Goal: Information Seeking & Learning: Learn about a topic

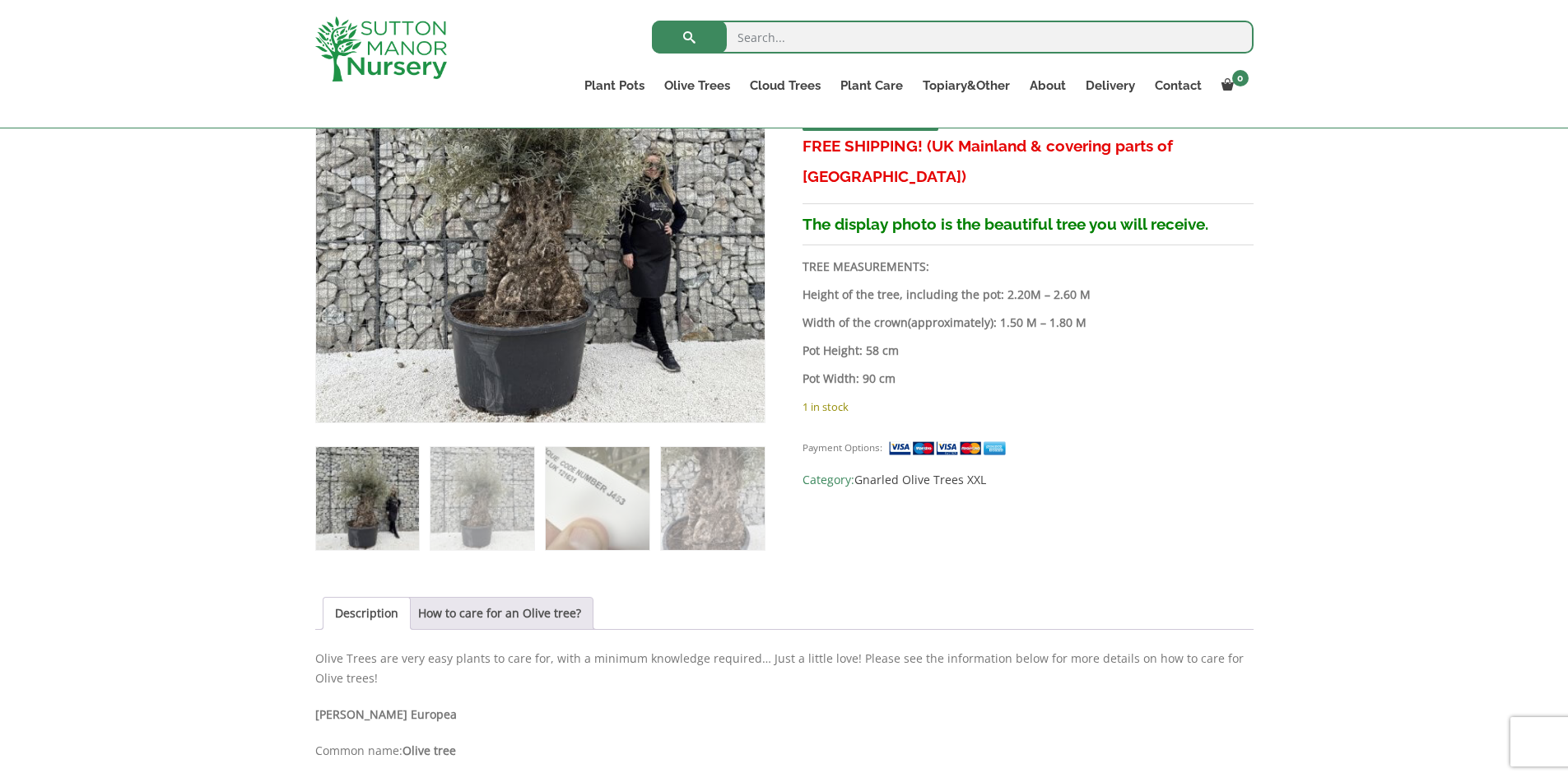
scroll to position [82, 0]
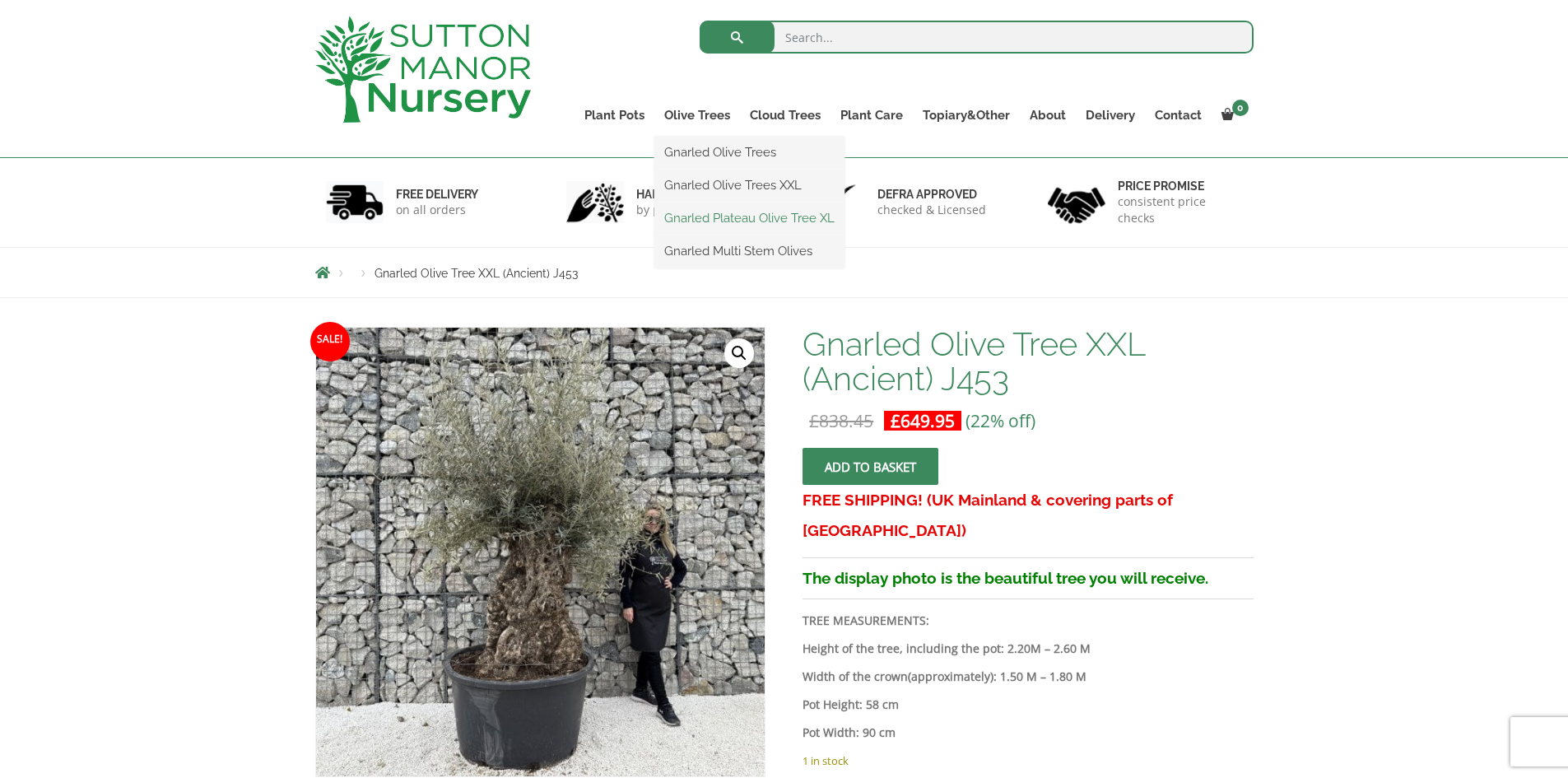
click at [769, 216] on link "Gnarled Plateau Olive Tree XL" at bounding box center [749, 218] width 190 height 25
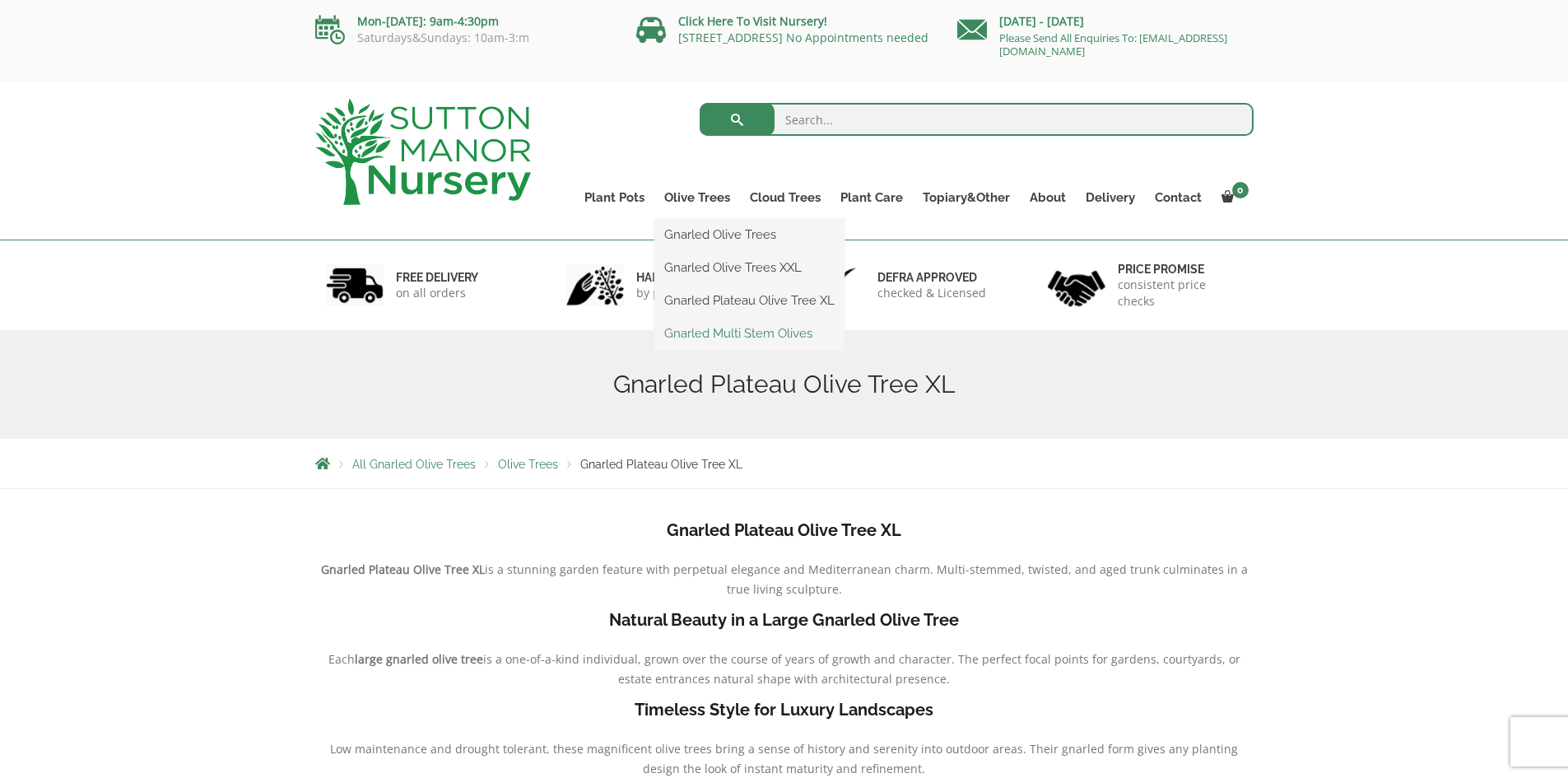
click at [716, 334] on link "Gnarled Multi Stem Olives" at bounding box center [749, 333] width 190 height 25
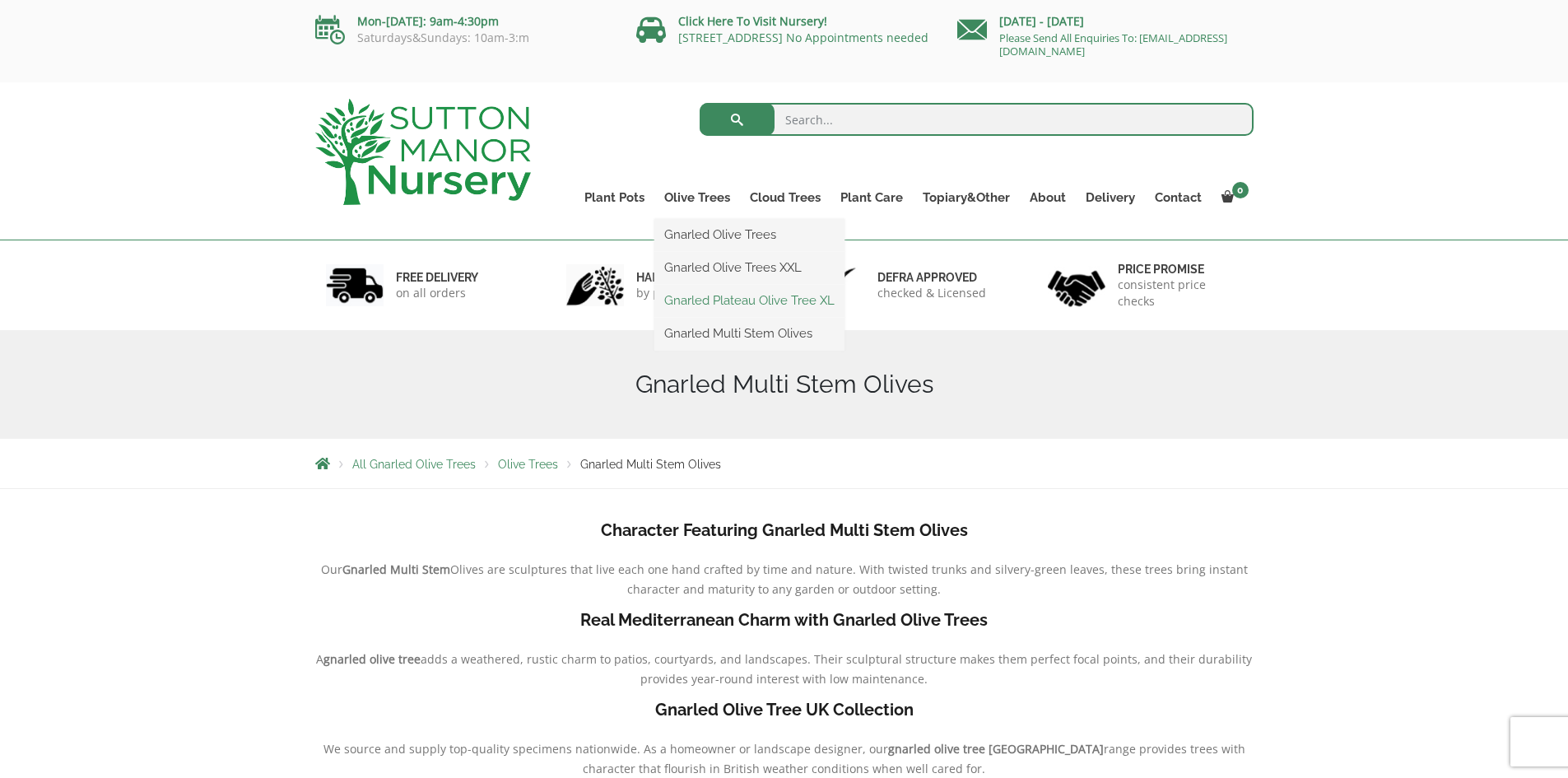
click at [739, 296] on link "Gnarled Plateau Olive Tree XL" at bounding box center [749, 300] width 190 height 25
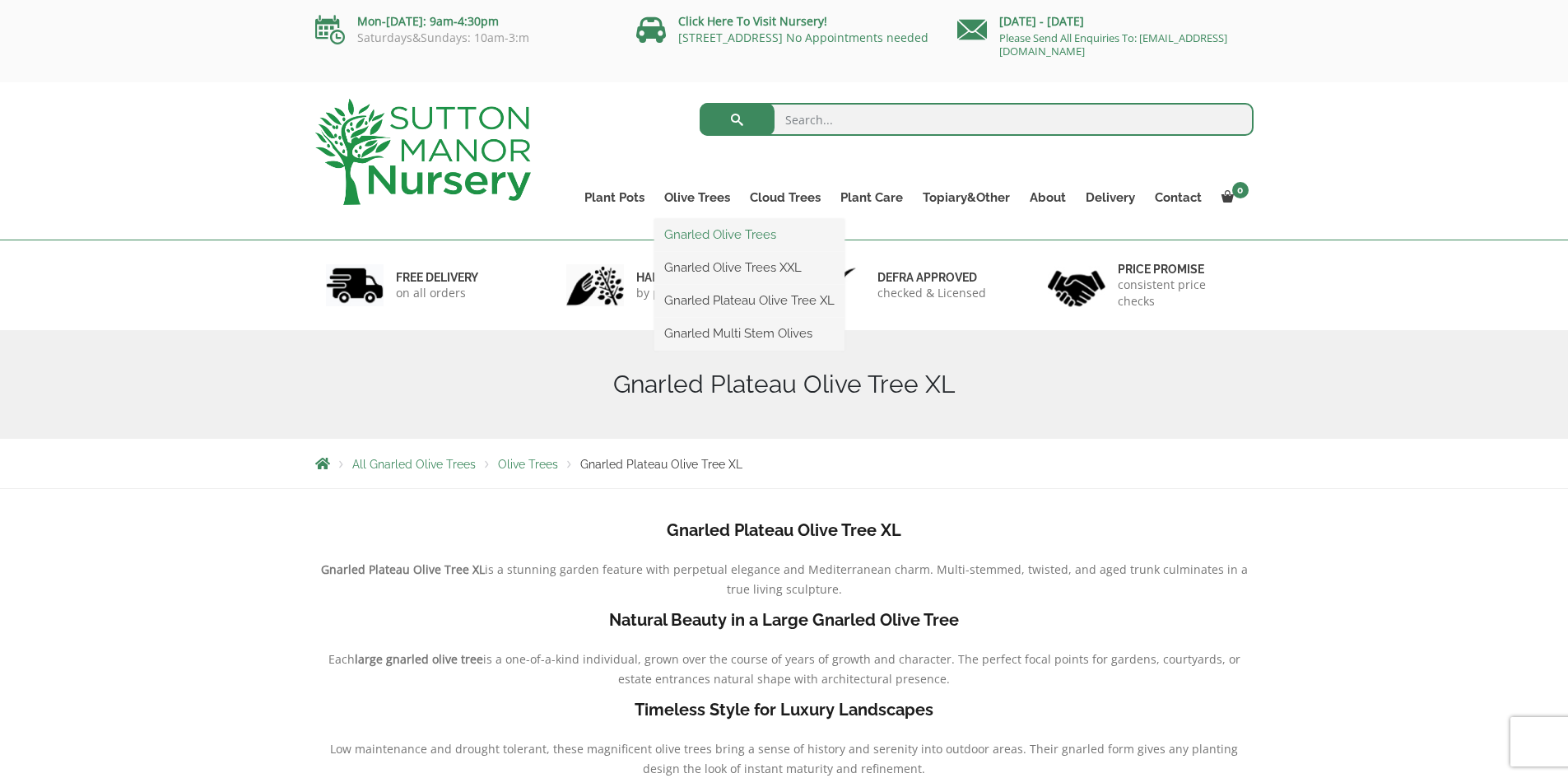
click at [714, 236] on link "Gnarled Olive Trees" at bounding box center [749, 235] width 190 height 25
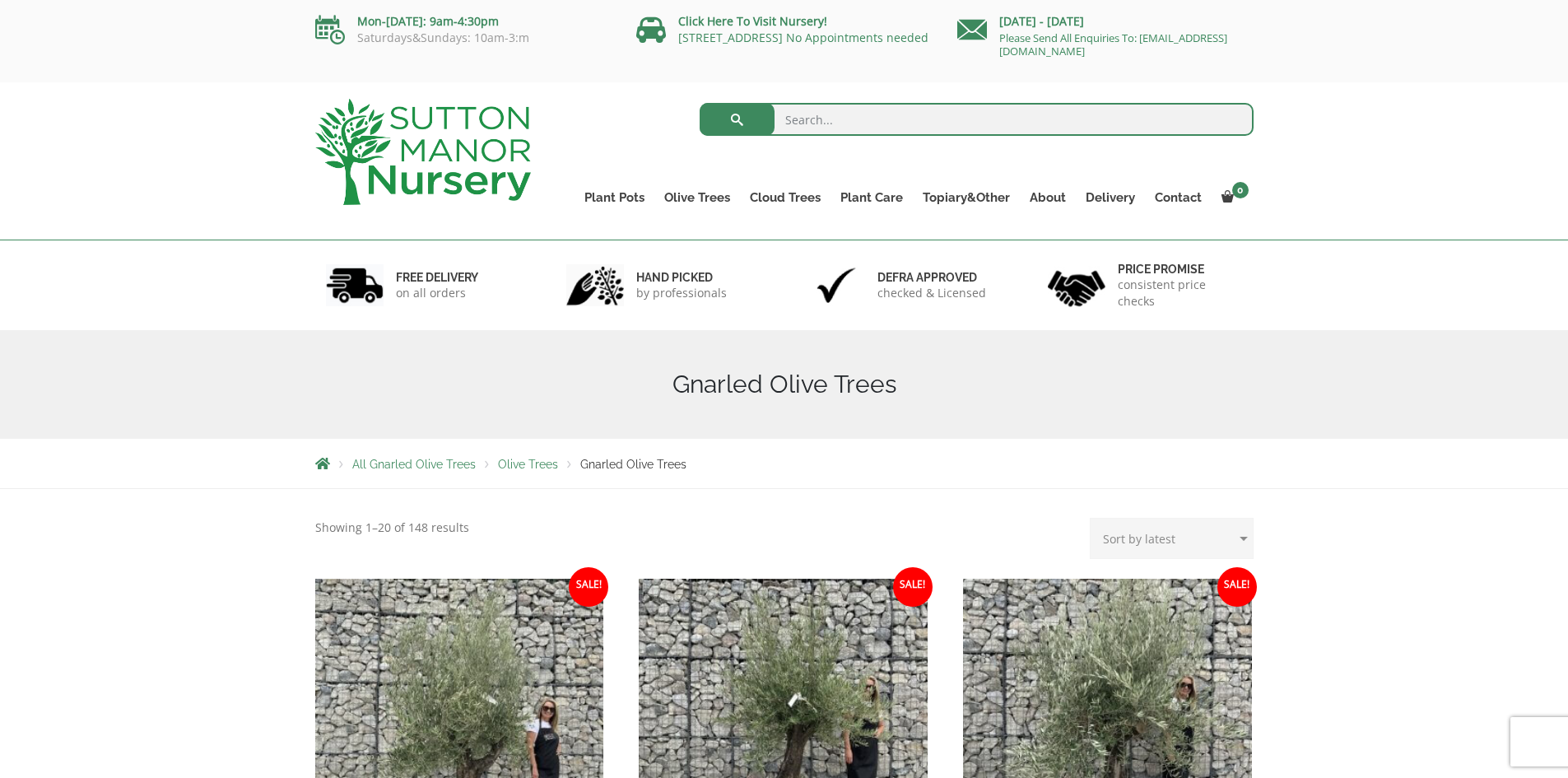
click at [1193, 534] on select "Sort by popularity Sort by latest Sort by price: low to high Sort by price: hig…" at bounding box center [1172, 538] width 164 height 41
select select "price-desc"
click at [1093, 518] on select "Sort by popularity Sort by latest Sort by price: low to high Sort by price: hig…" at bounding box center [1172, 538] width 164 height 41
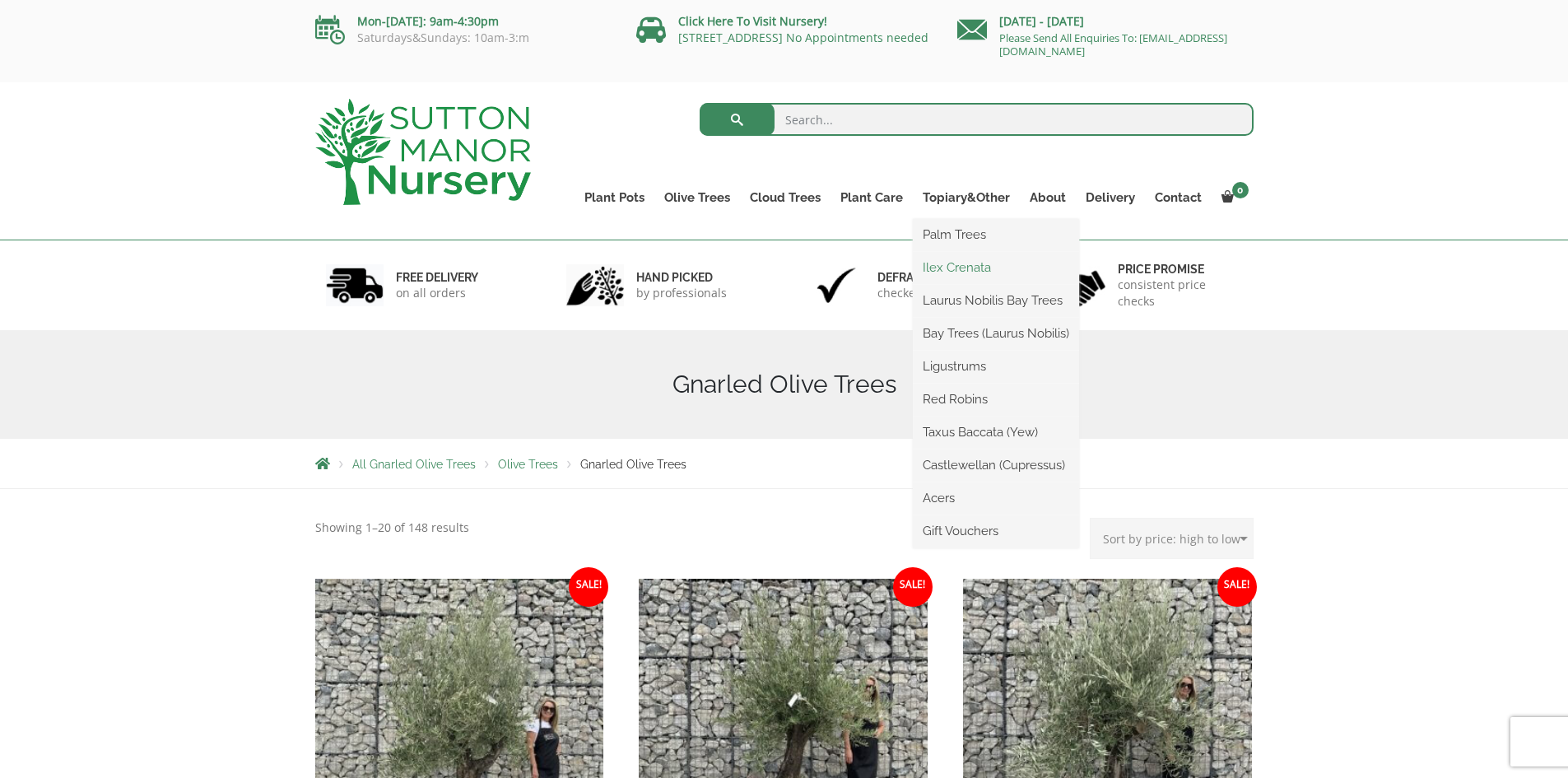
click at [959, 264] on link "Ilex Crenata" at bounding box center [996, 268] width 166 height 25
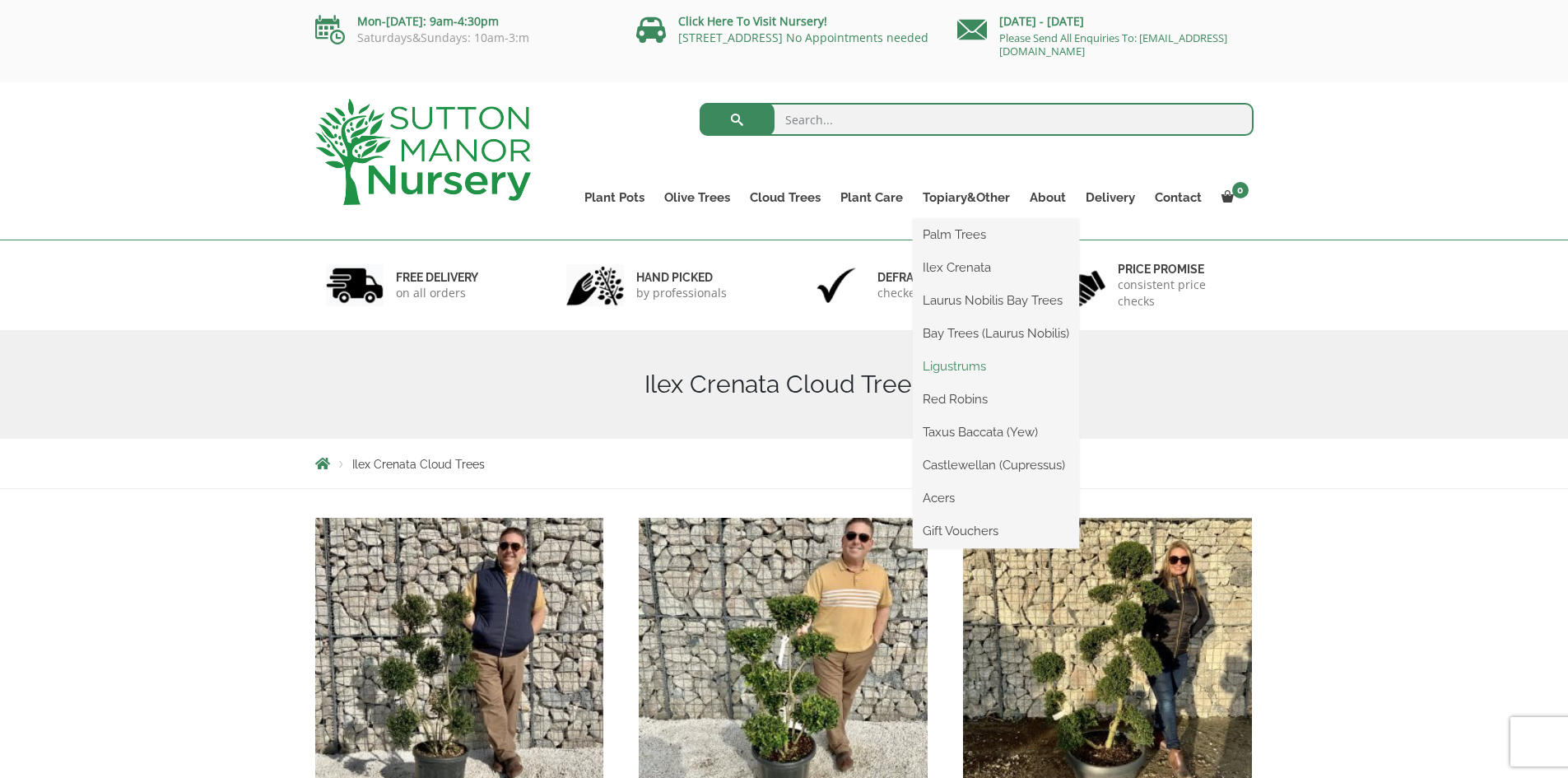
click at [953, 366] on link "Ligustrums" at bounding box center [996, 366] width 166 height 25
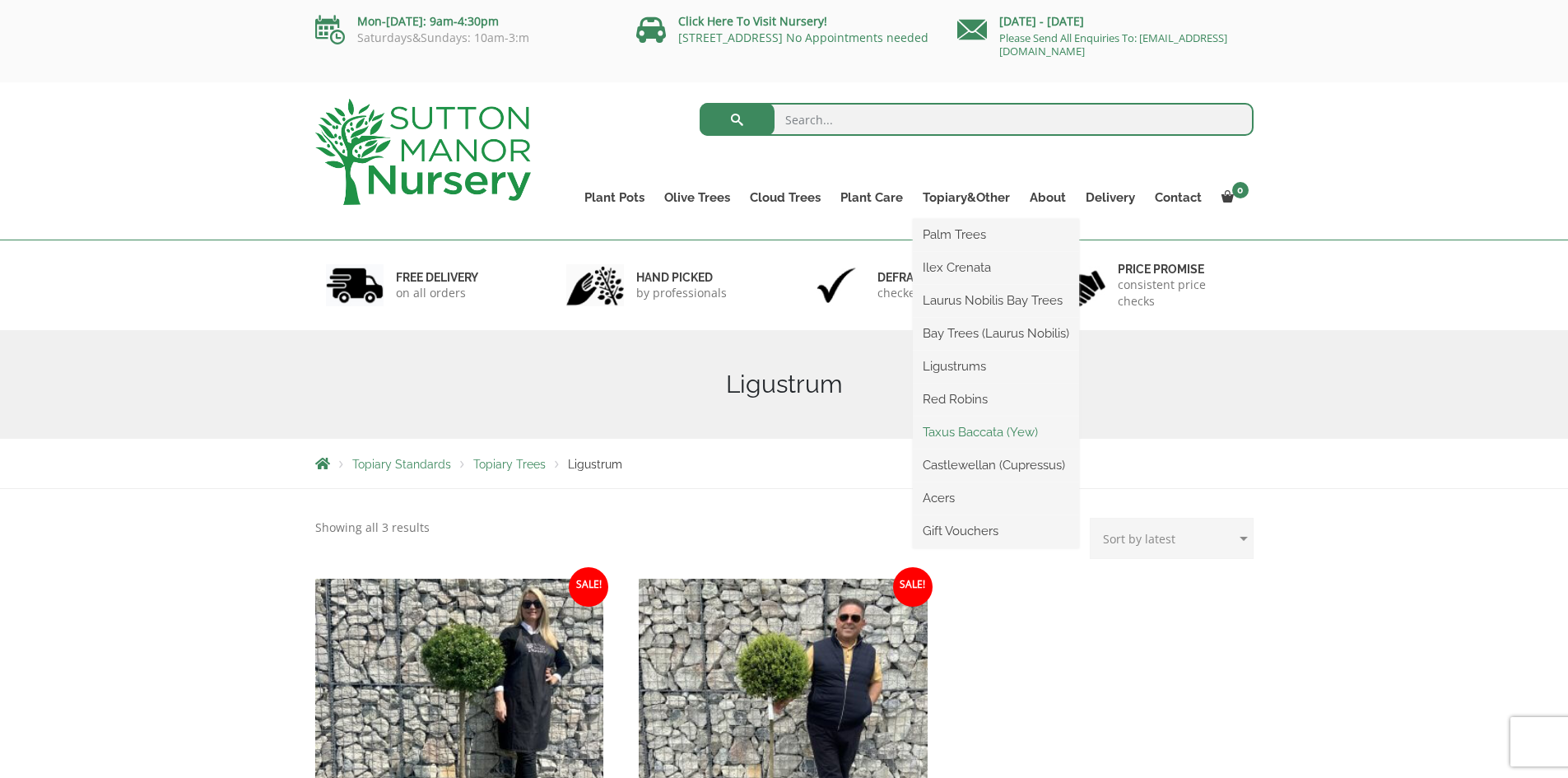
click at [1010, 434] on link "Taxus Baccata (Yew)" at bounding box center [996, 432] width 166 height 25
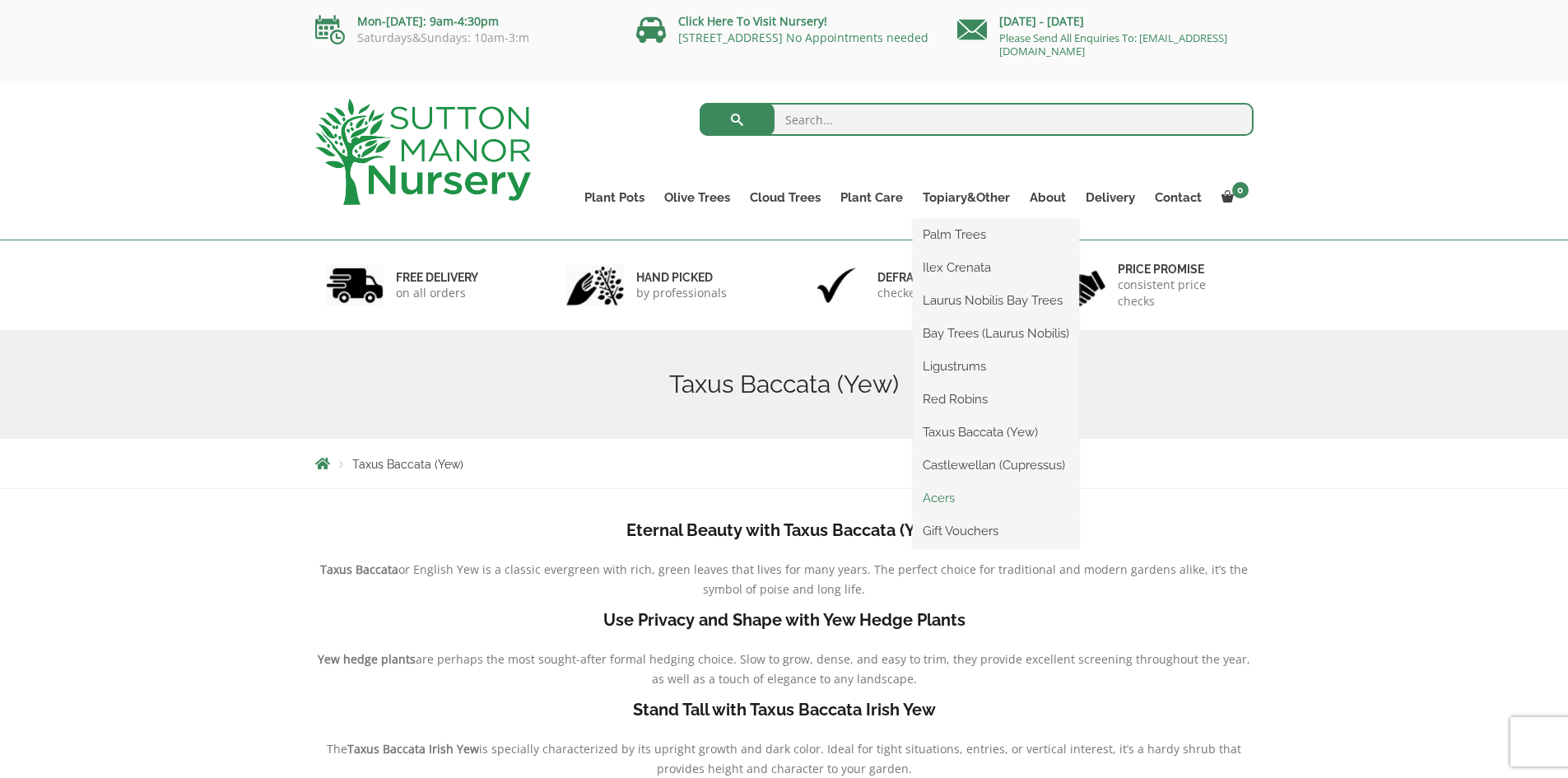
click at [939, 500] on link "Acers" at bounding box center [996, 498] width 166 height 25
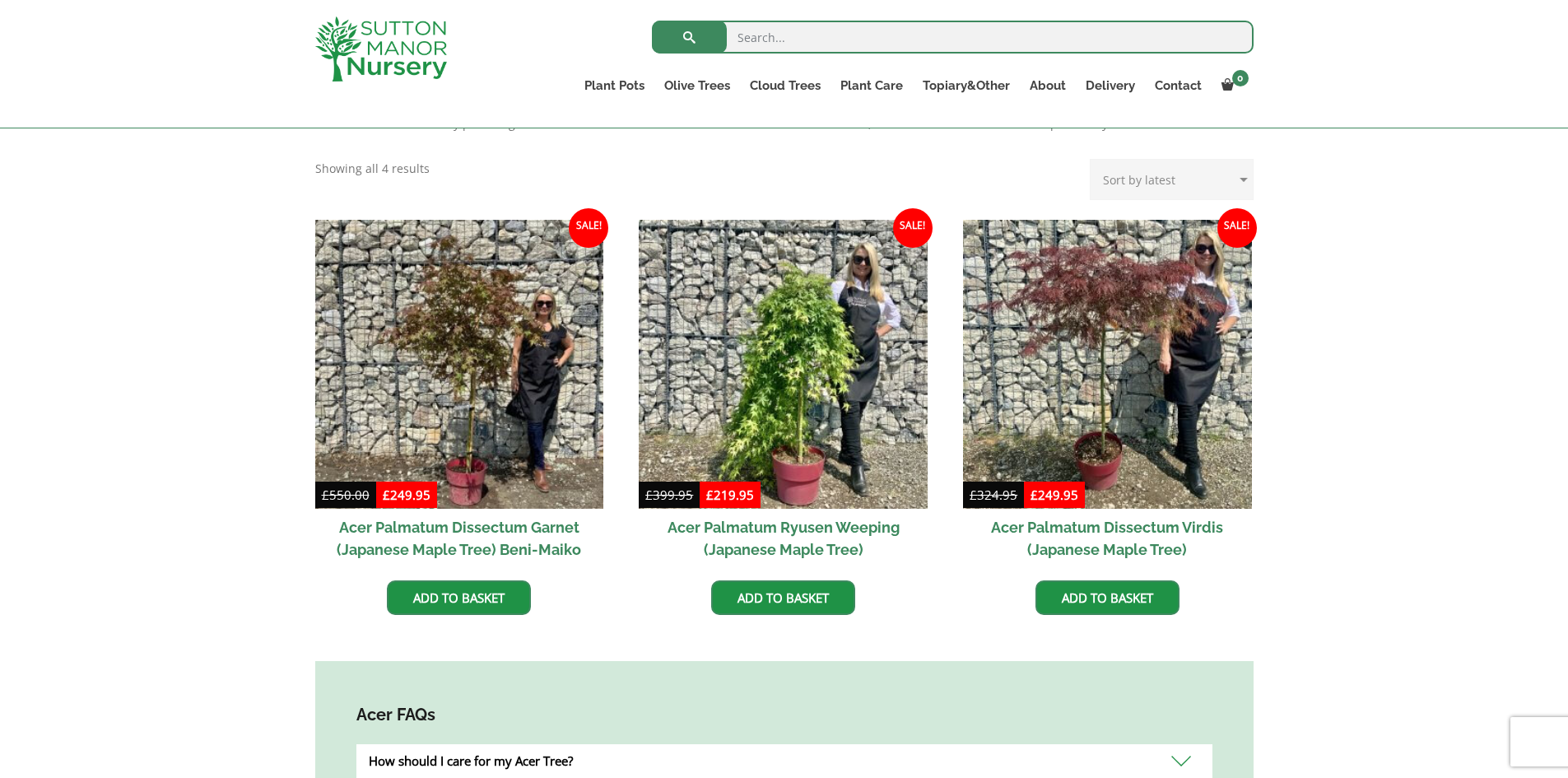
scroll to position [412, 0]
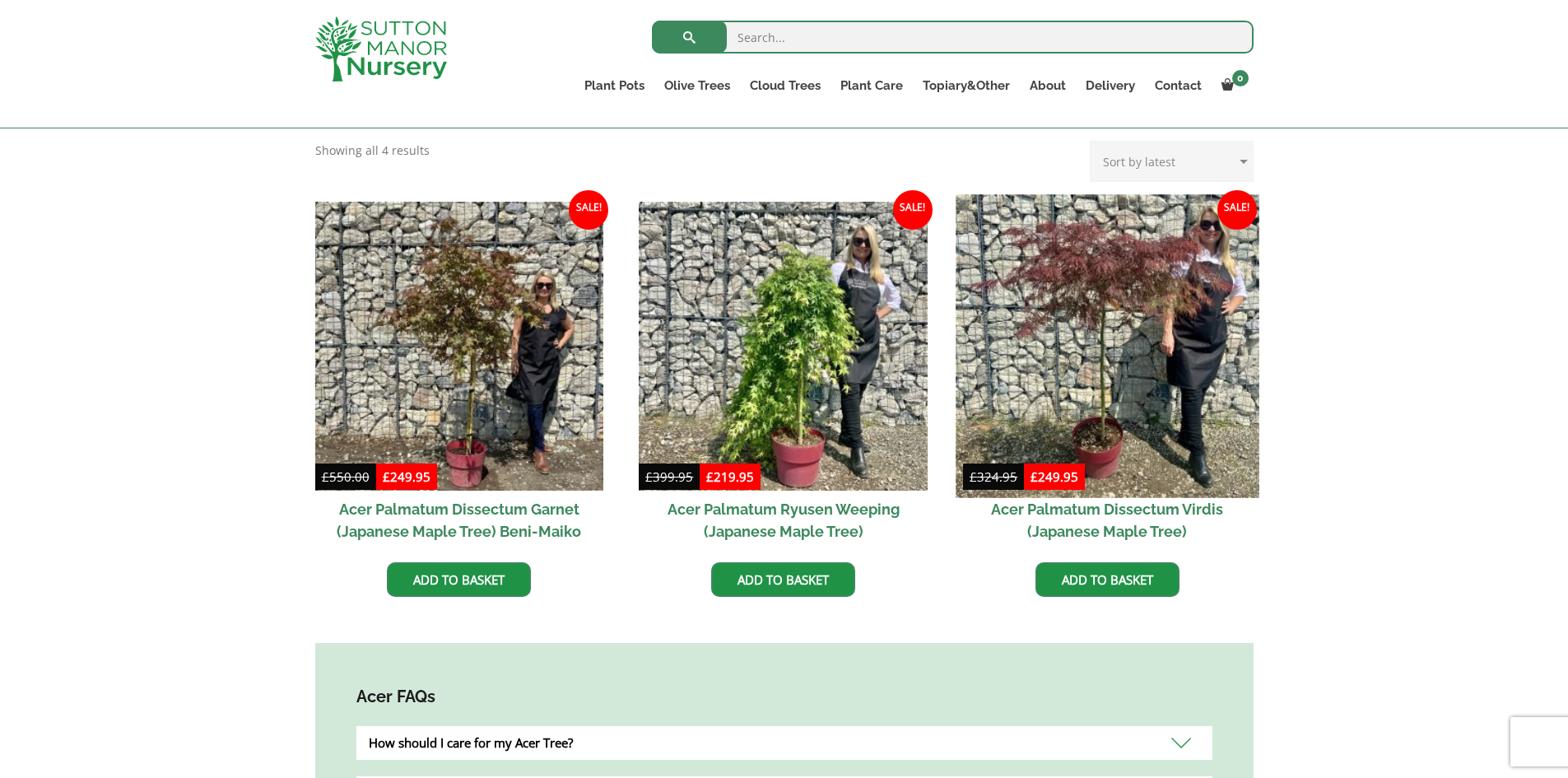
click at [1125, 305] on img at bounding box center [1107, 346] width 303 height 303
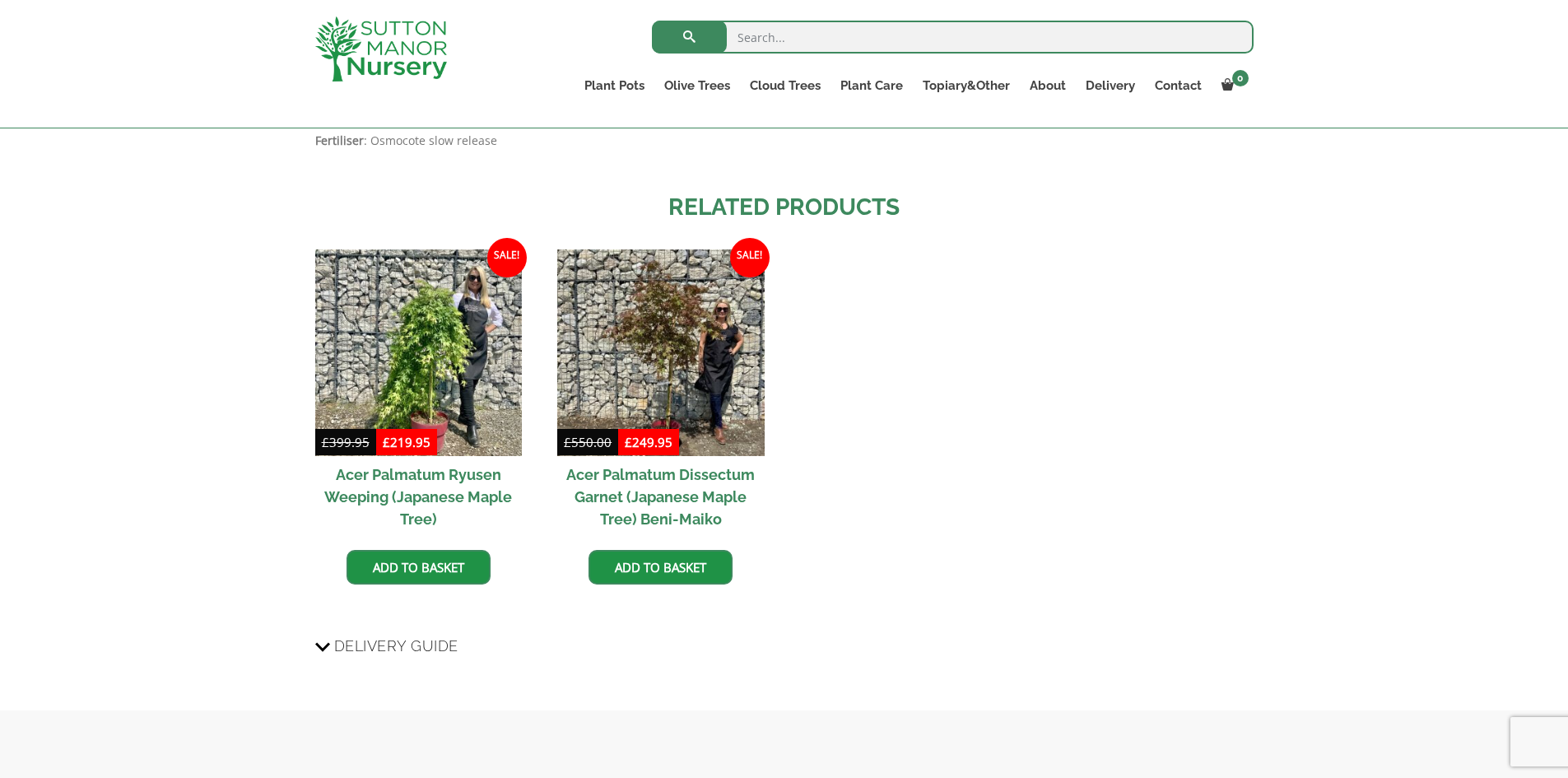
scroll to position [1483, 0]
